Goal: Task Accomplishment & Management: Manage account settings

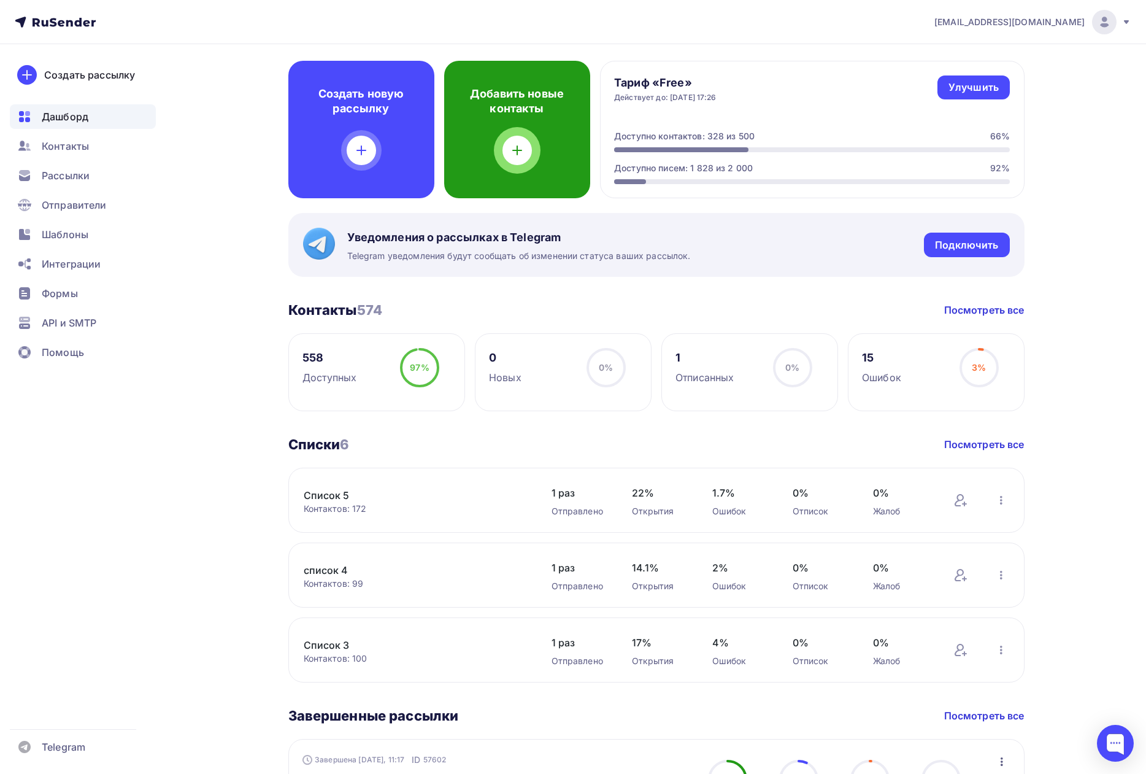
scroll to position [61, 0]
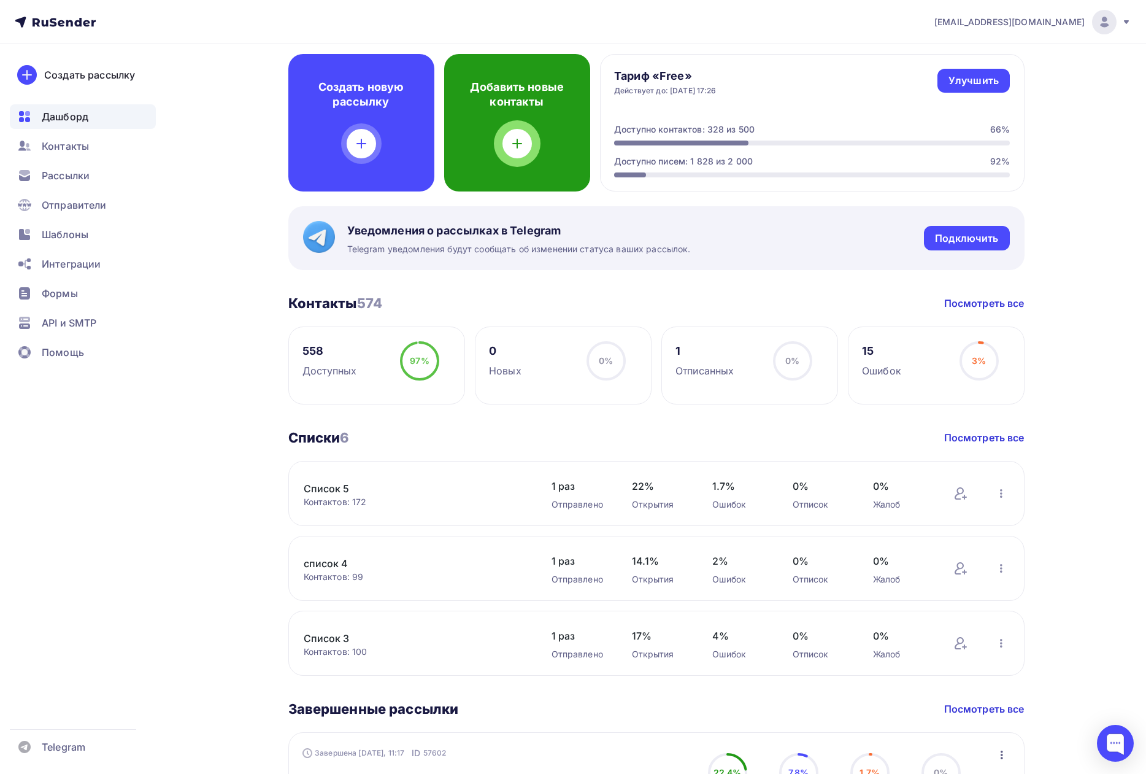
click at [518, 149] on icon at bounding box center [517, 143] width 15 height 15
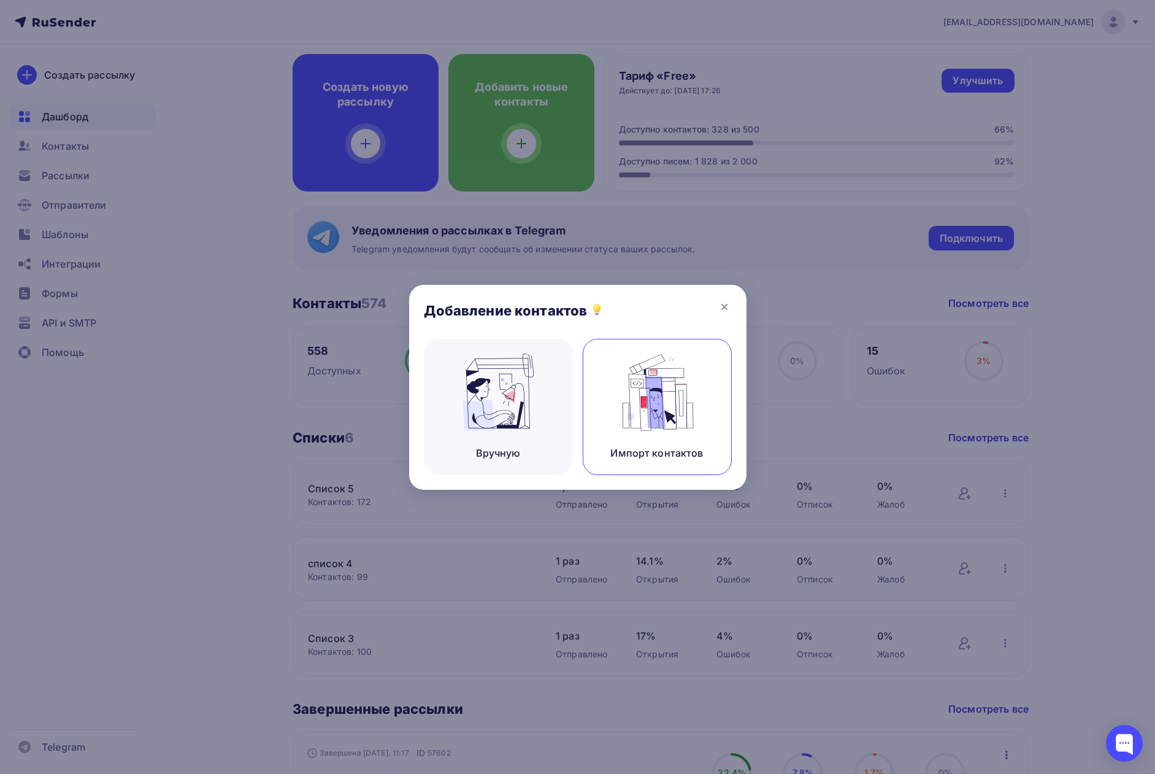
click at [649, 414] on img at bounding box center [657, 391] width 82 height 77
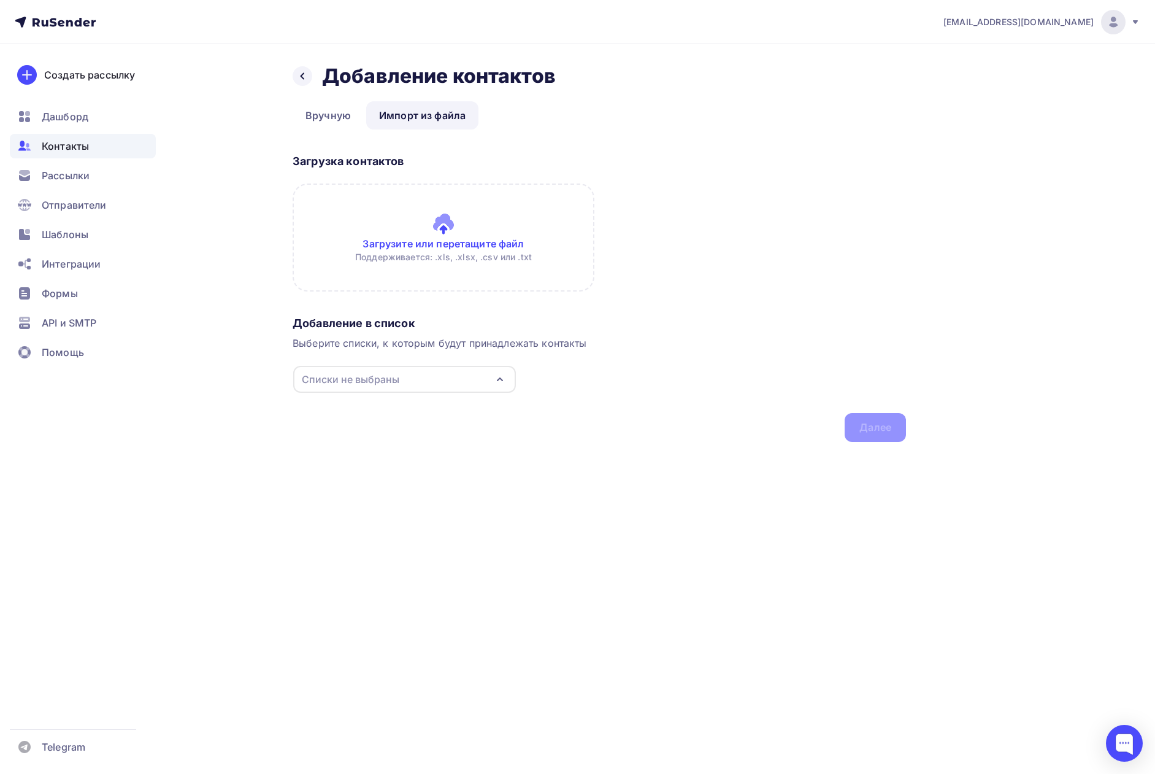
click at [341, 376] on div "Списки не выбраны" at bounding box center [351, 379] width 98 height 15
click at [351, 380] on div "Списки не выбраны" at bounding box center [351, 379] width 98 height 15
click at [364, 555] on div "Создать список" at bounding box center [372, 552] width 79 height 15
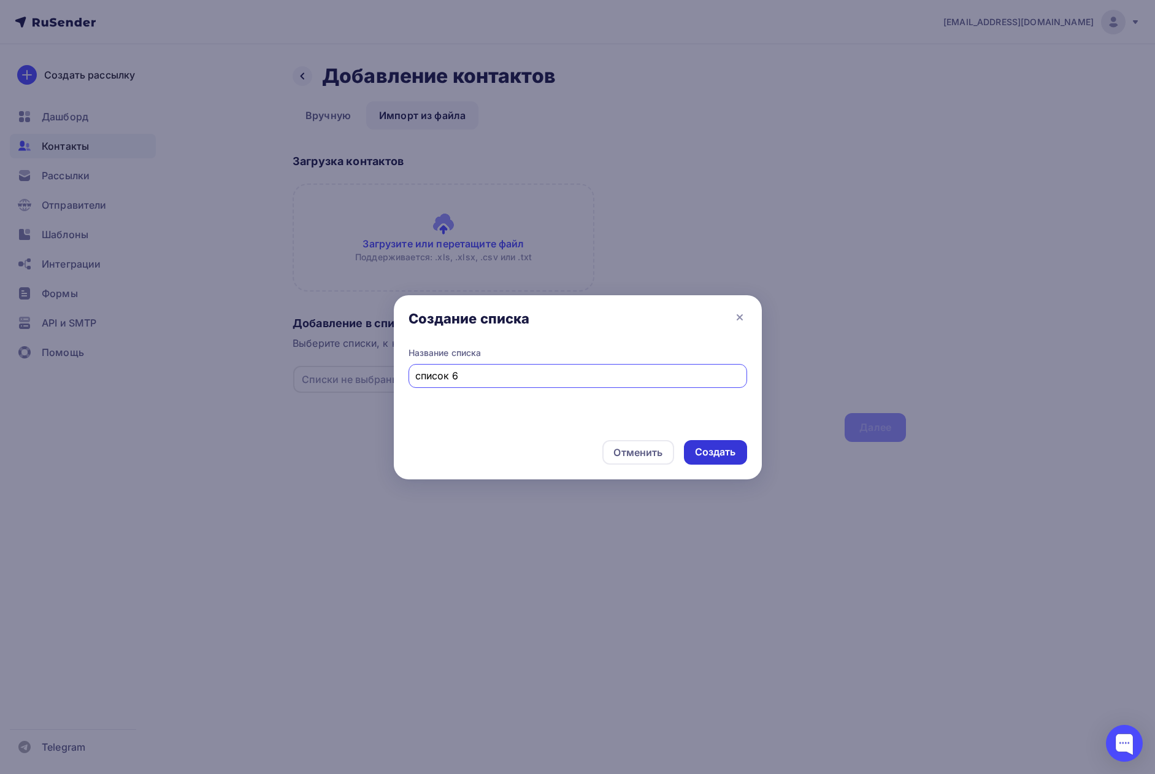
type input "список 6"
click at [703, 450] on div "Создать" at bounding box center [715, 452] width 41 height 14
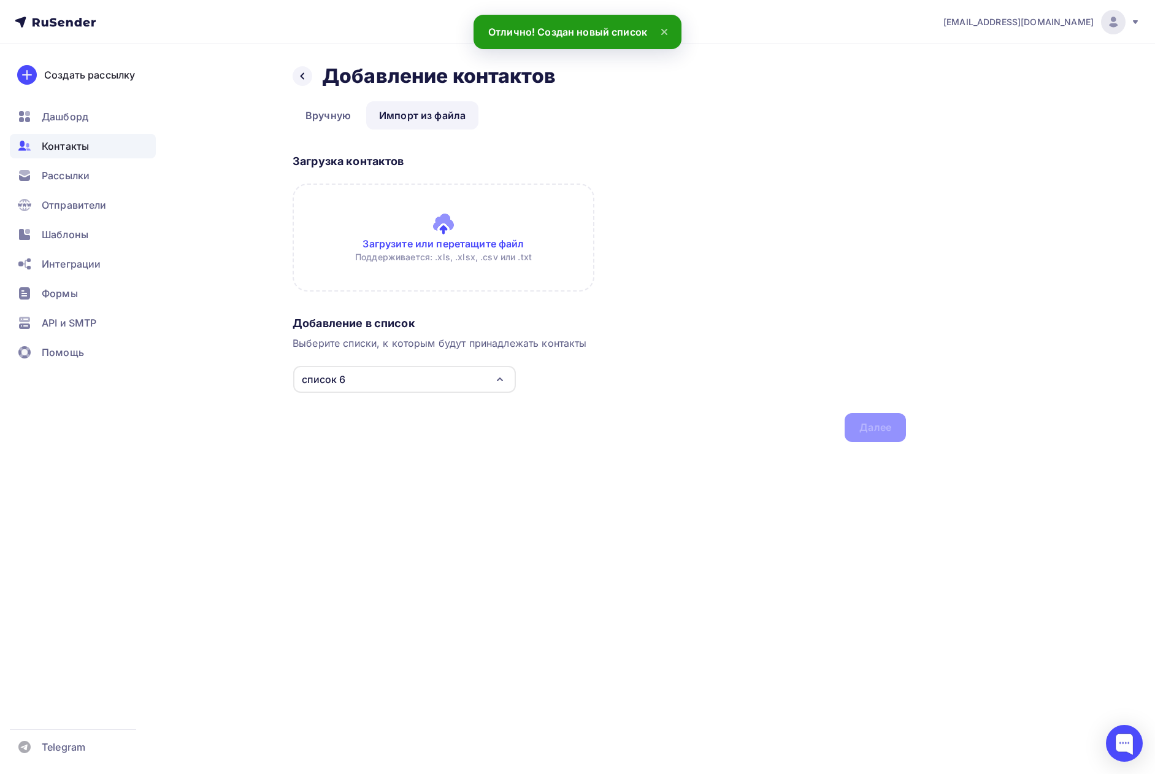
click at [444, 229] on input "file" at bounding box center [444, 237] width 302 height 108
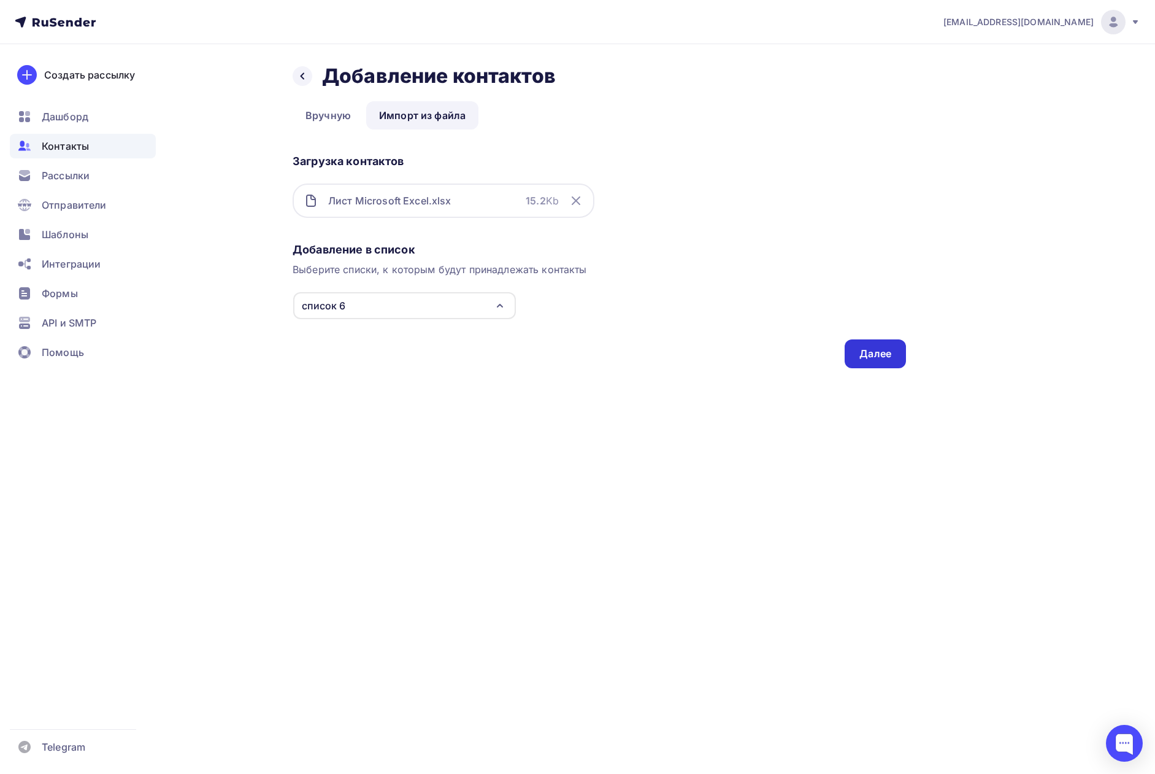
click at [870, 360] on div "Далее" at bounding box center [876, 354] width 32 height 14
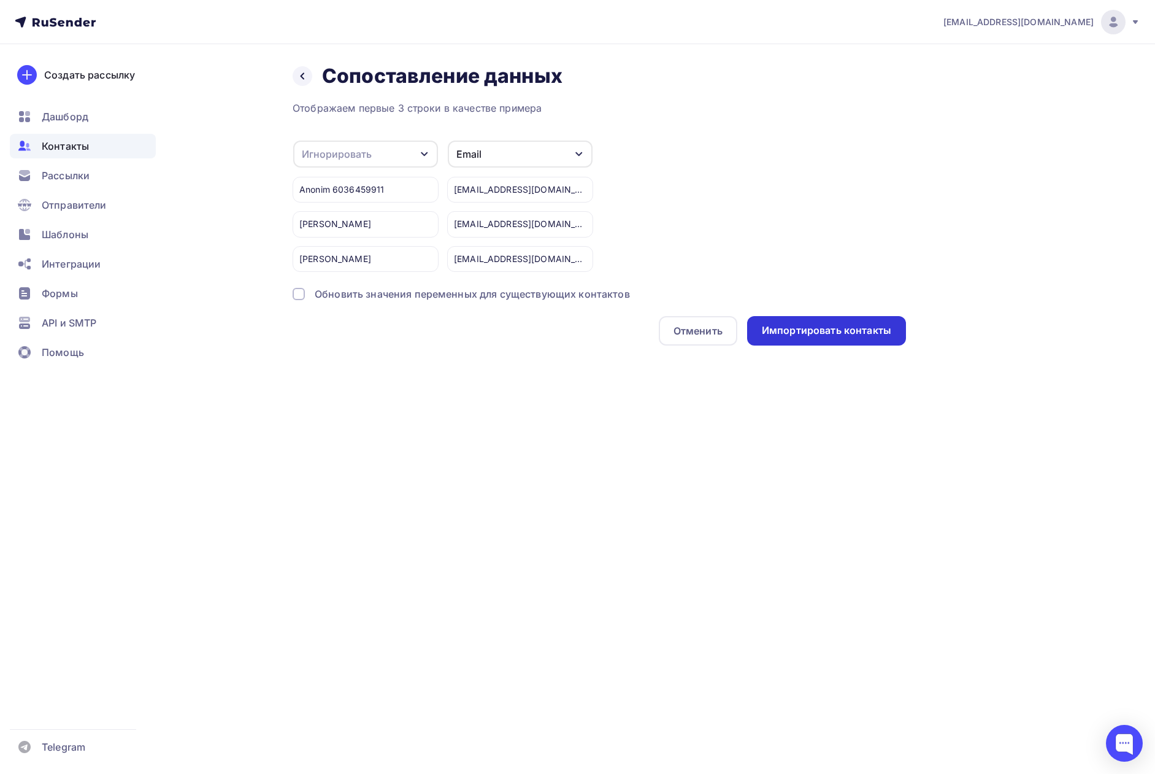
click at [818, 331] on div "Импортировать контакты" at bounding box center [826, 330] width 129 height 14
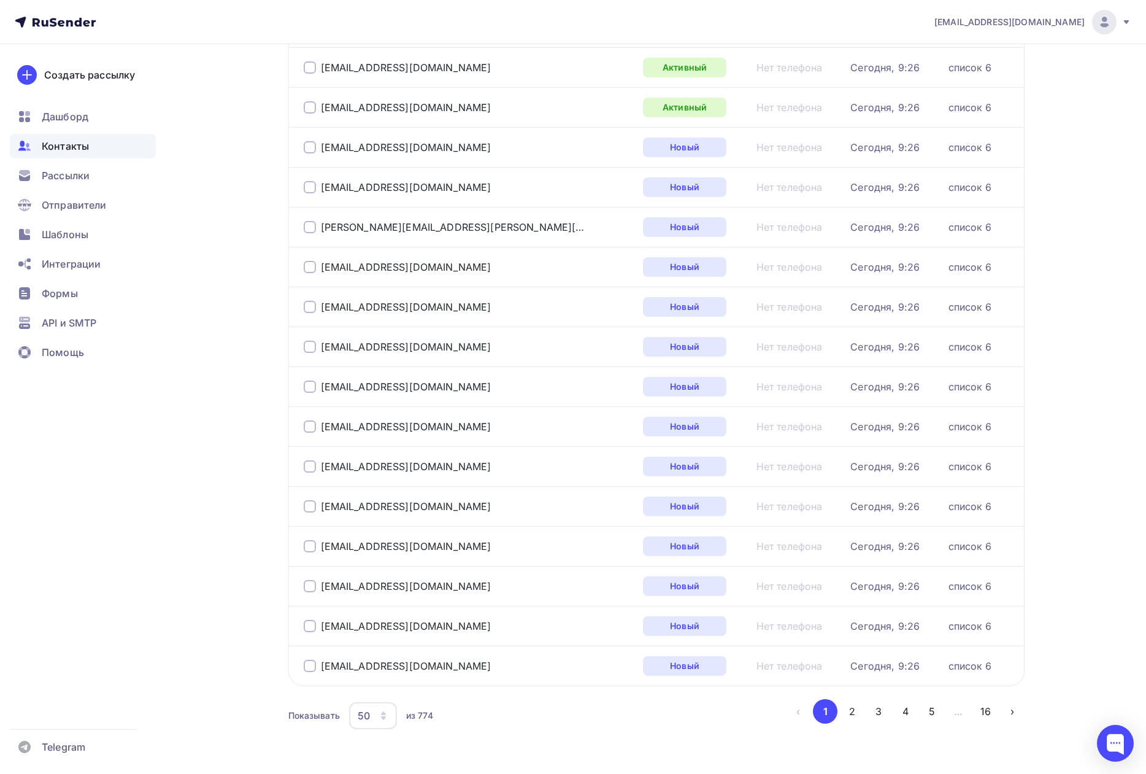
scroll to position [1577, 0]
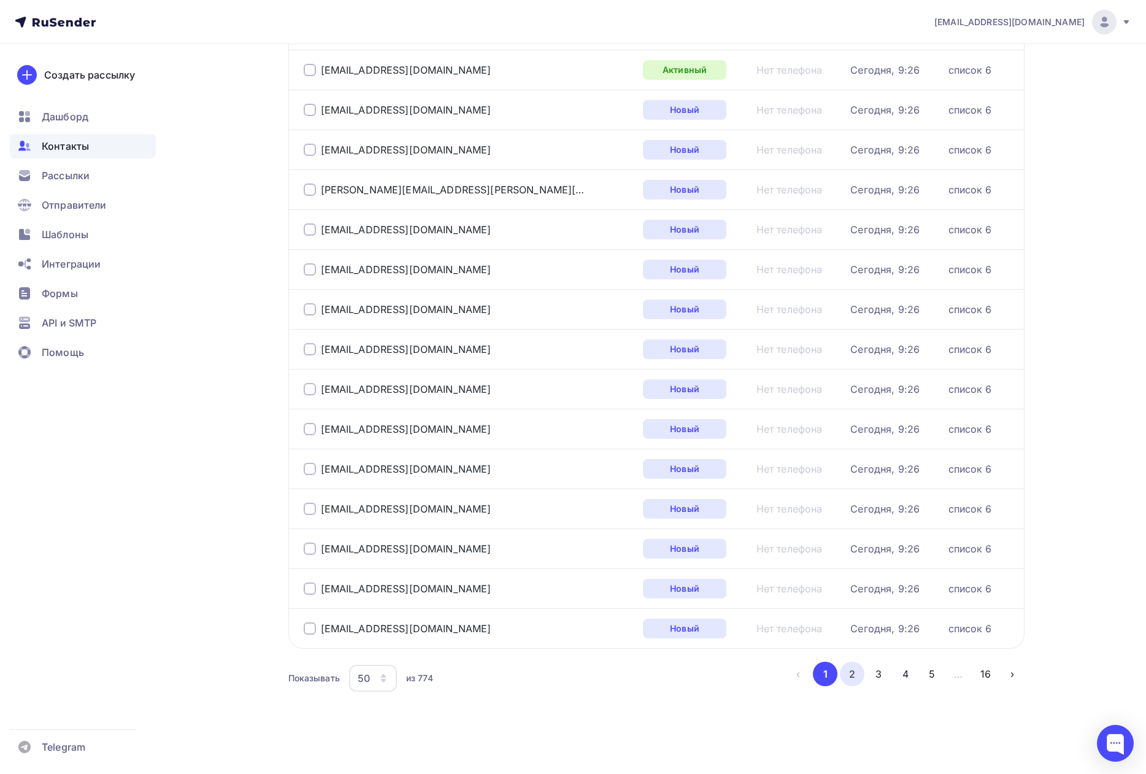
click at [850, 682] on button "2" at bounding box center [852, 673] width 25 height 25
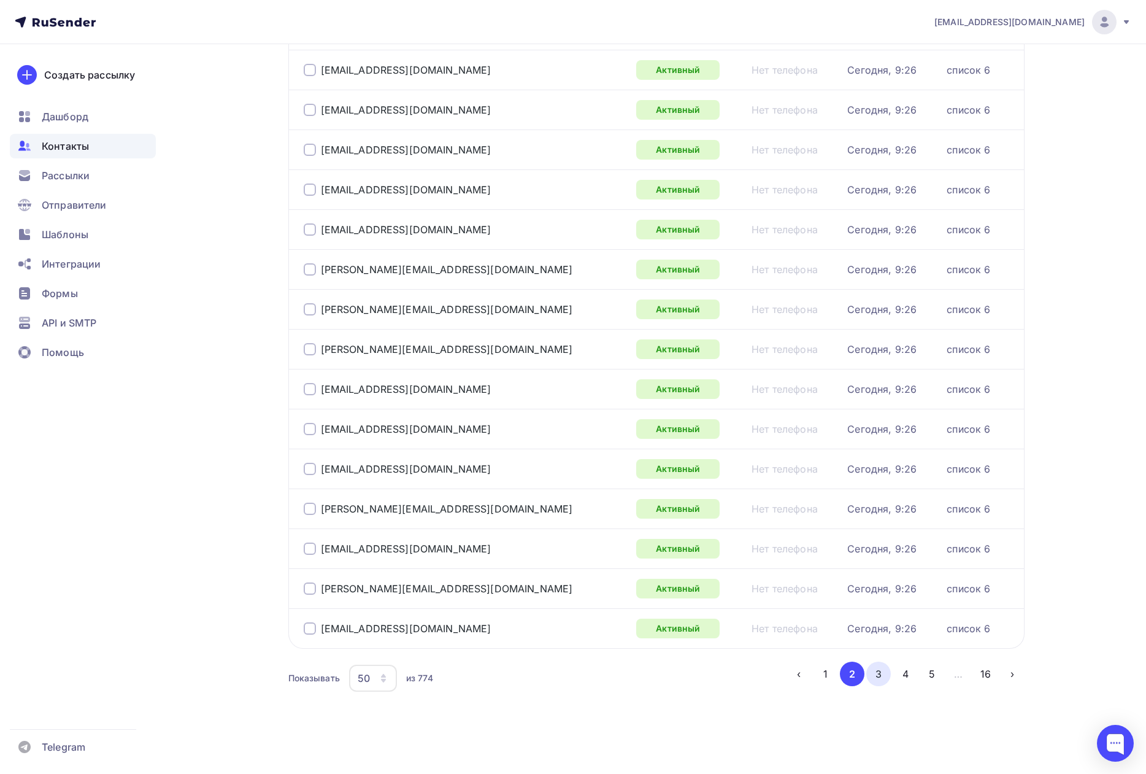
click at [880, 675] on button "3" at bounding box center [878, 673] width 25 height 25
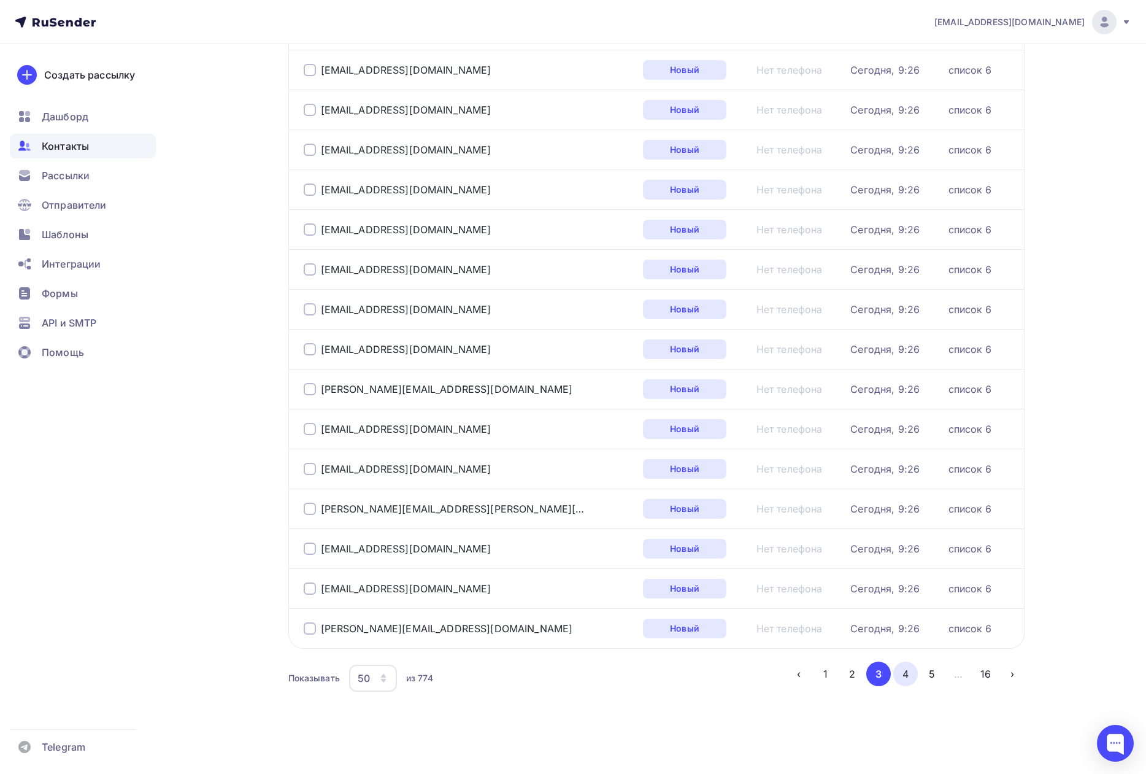
click at [905, 676] on button "4" at bounding box center [905, 673] width 25 height 25
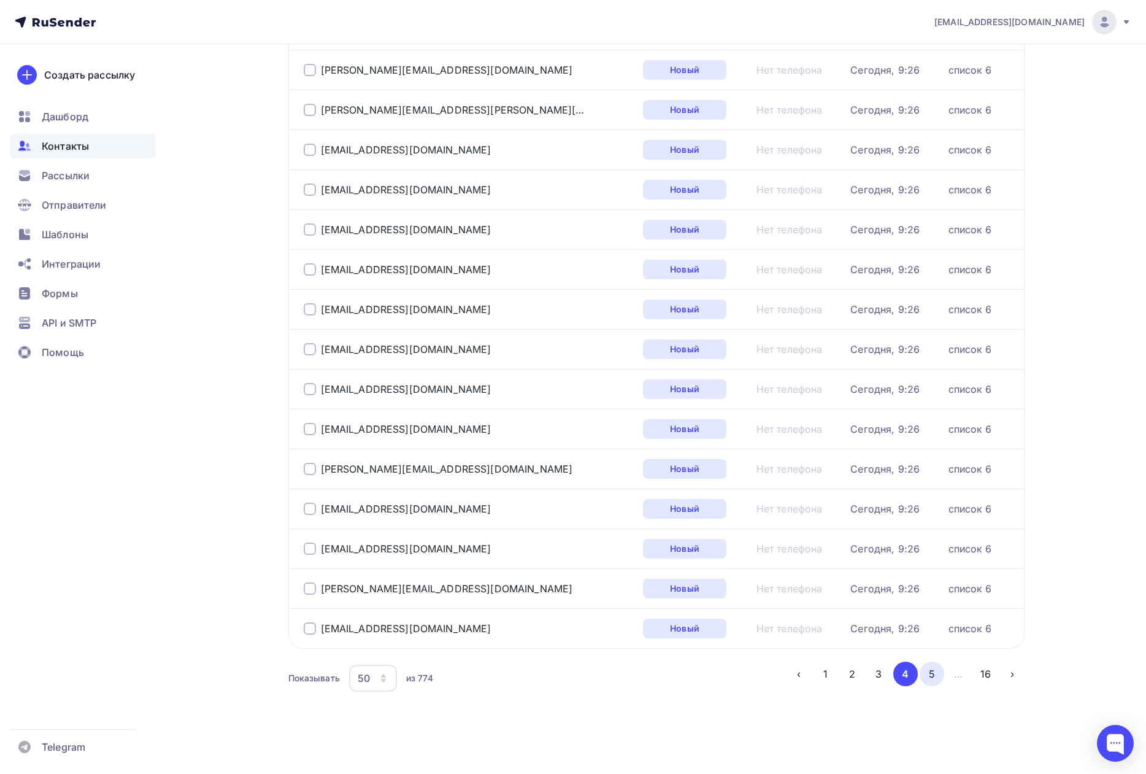
click at [930, 677] on button "5" at bounding box center [932, 673] width 25 height 25
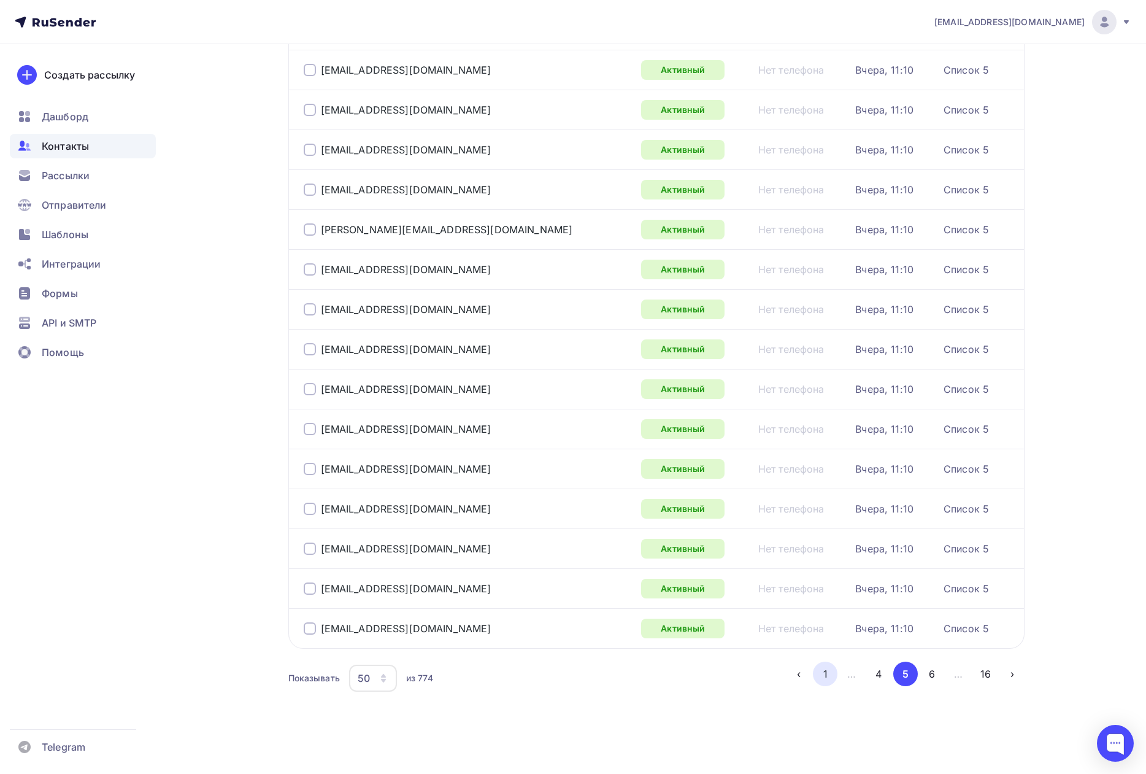
click at [825, 676] on button "1" at bounding box center [825, 673] width 25 height 25
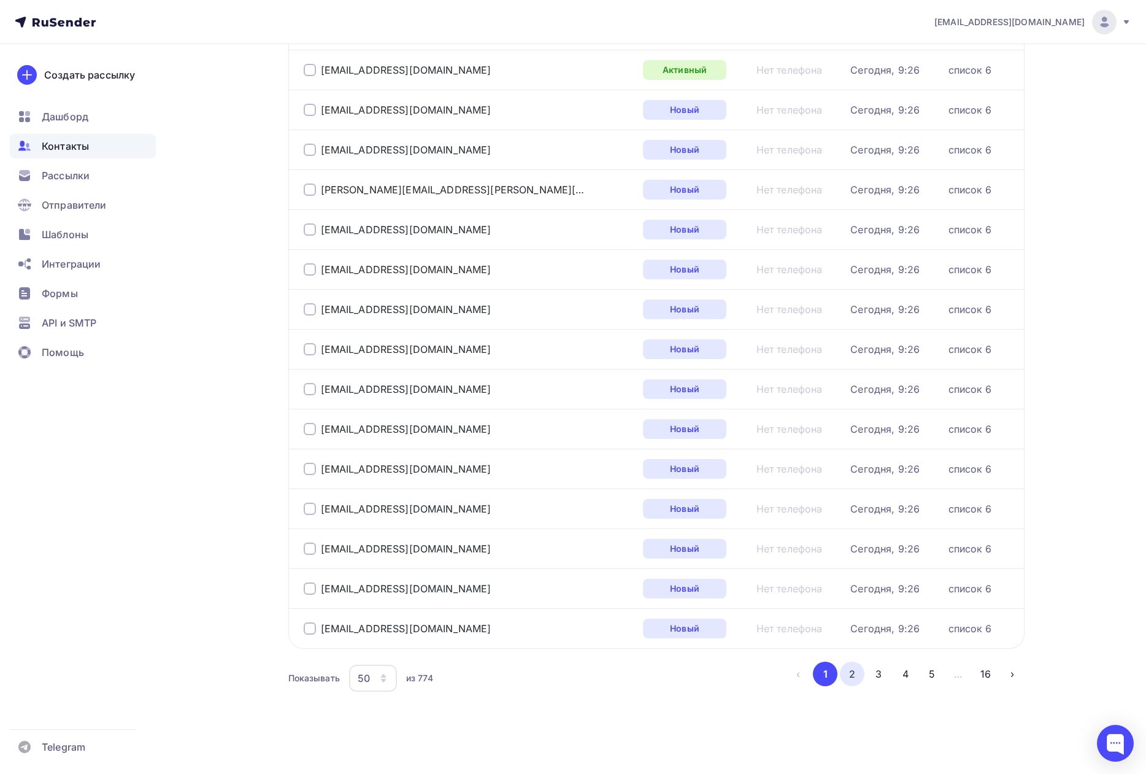
click at [855, 678] on button "2" at bounding box center [852, 673] width 25 height 25
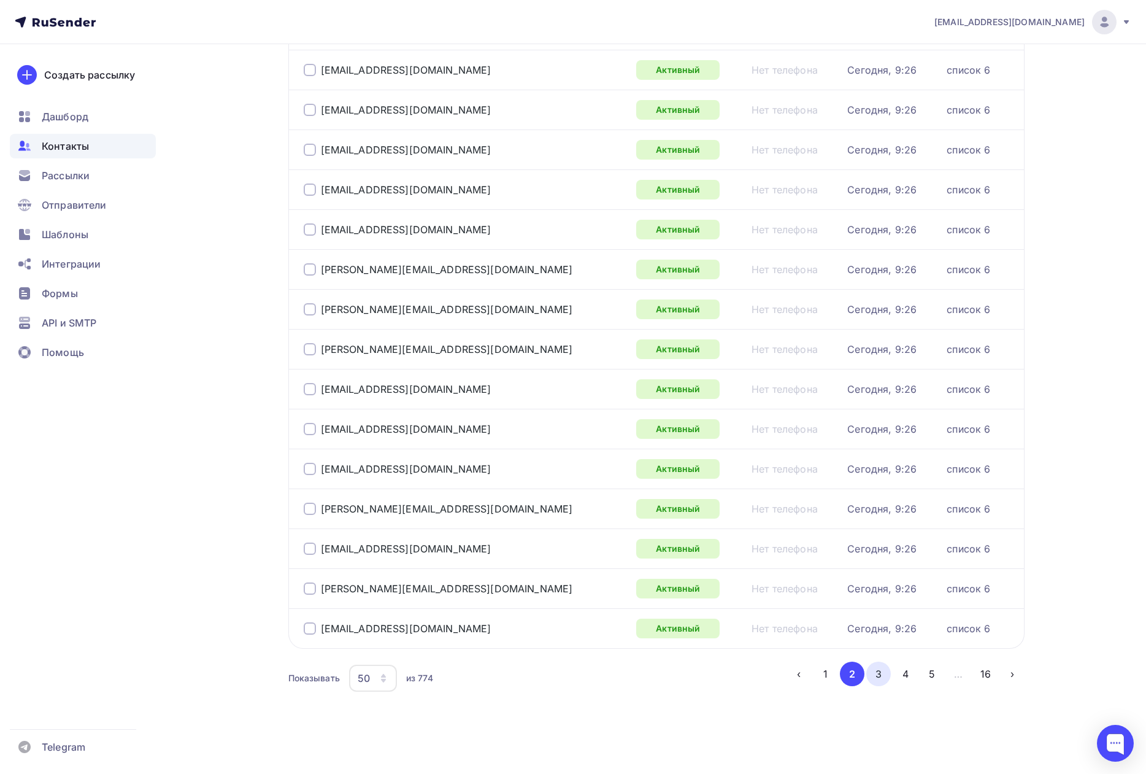
click at [882, 676] on button "3" at bounding box center [878, 673] width 25 height 25
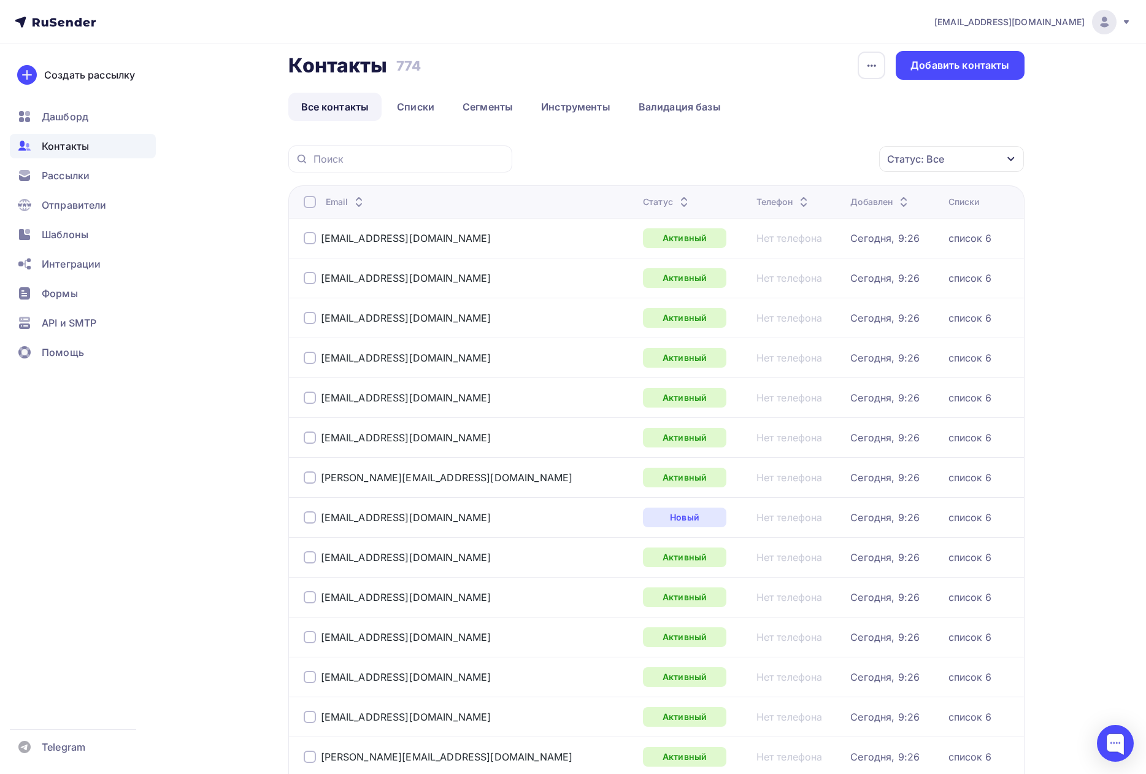
scroll to position [0, 0]
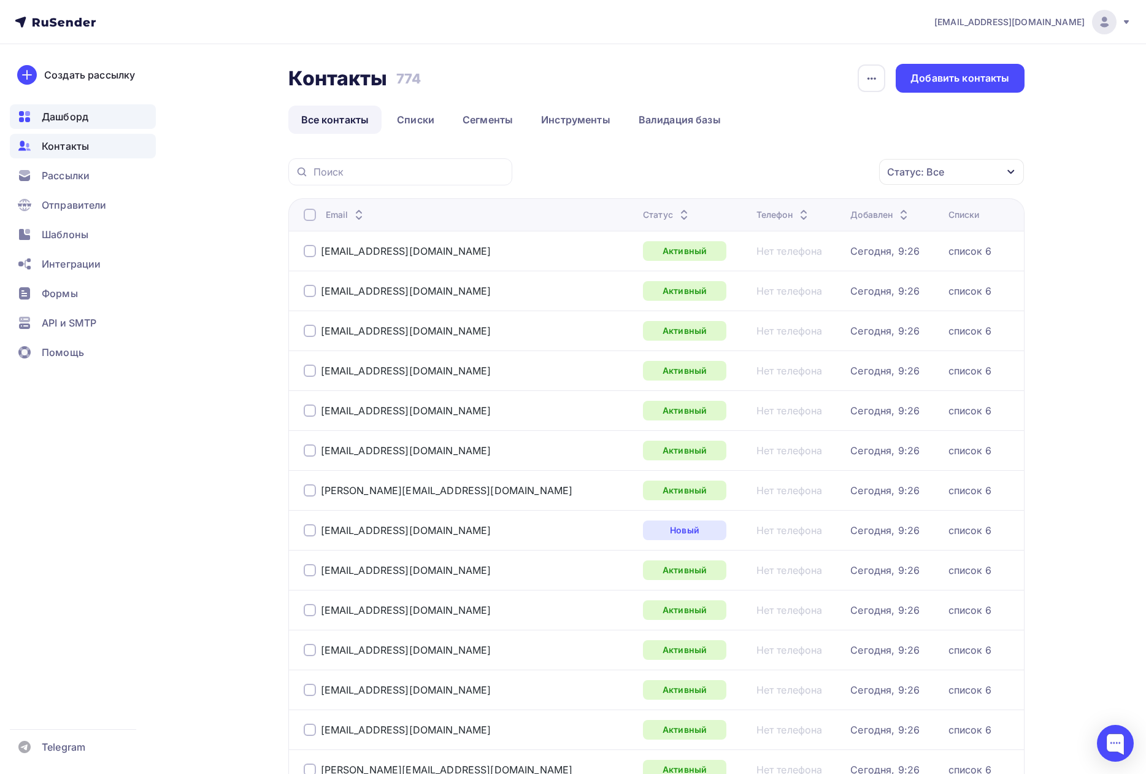
click at [65, 121] on span "Дашборд" at bounding box center [65, 116] width 47 height 15
